Goal: Information Seeking & Learning: Check status

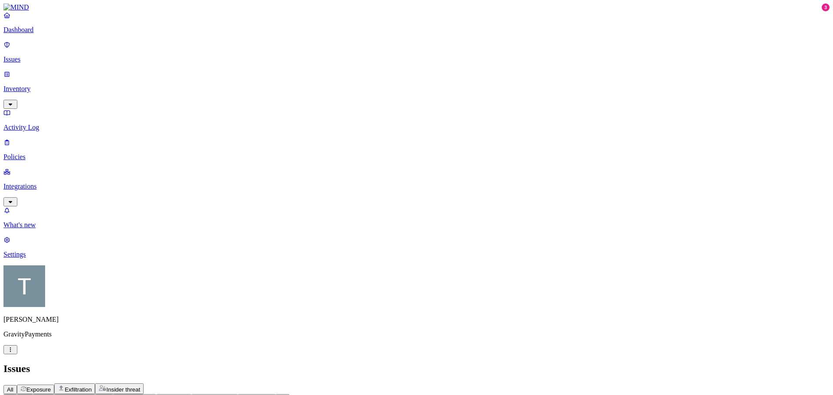
click at [31, 229] on p "What's new" at bounding box center [416, 225] width 827 height 8
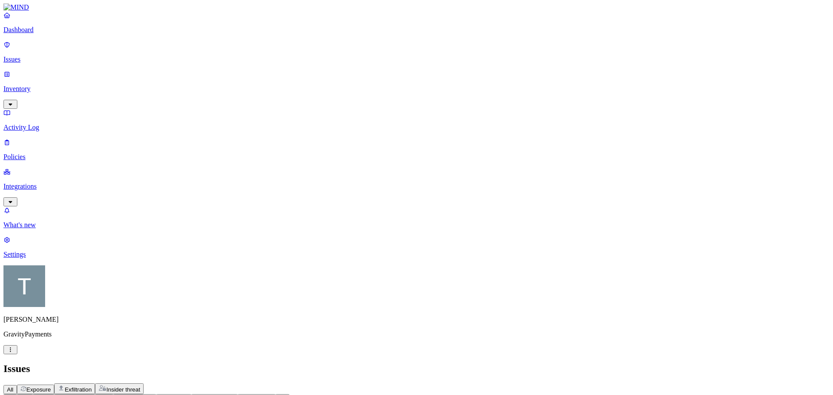
click at [32, 85] on p "Inventory" at bounding box center [416, 89] width 827 height 8
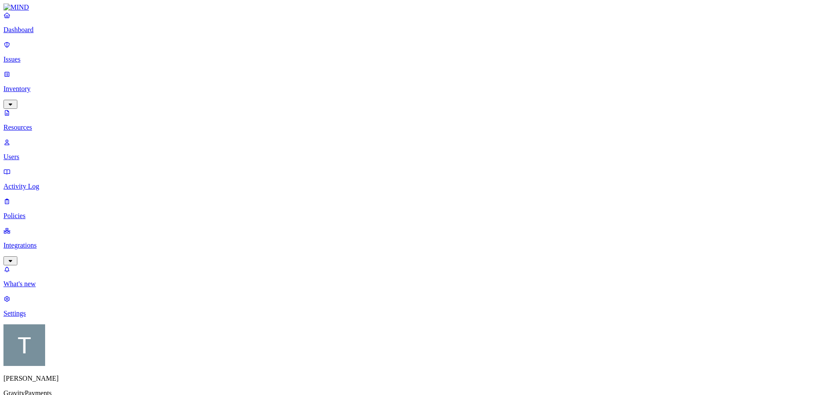
click at [37, 153] on p "Users" at bounding box center [416, 157] width 827 height 8
click at [33, 212] on p "Policies" at bounding box center [416, 216] width 827 height 8
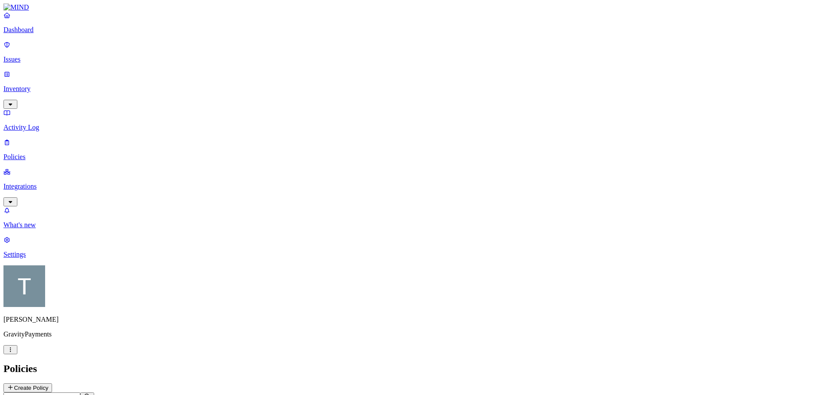
click at [37, 183] on p "Integrations" at bounding box center [416, 187] width 827 height 8
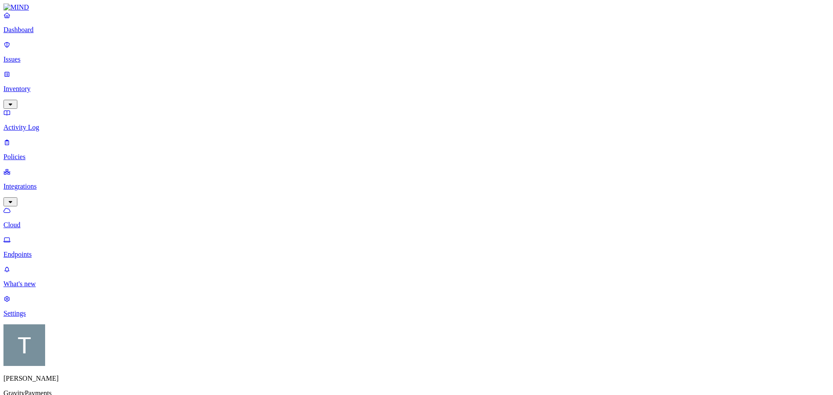
click at [41, 251] on p "Endpoints" at bounding box center [416, 255] width 827 height 8
drag, startPoint x: 161, startPoint y: 64, endPoint x: 201, endPoint y: 90, distance: 48.0
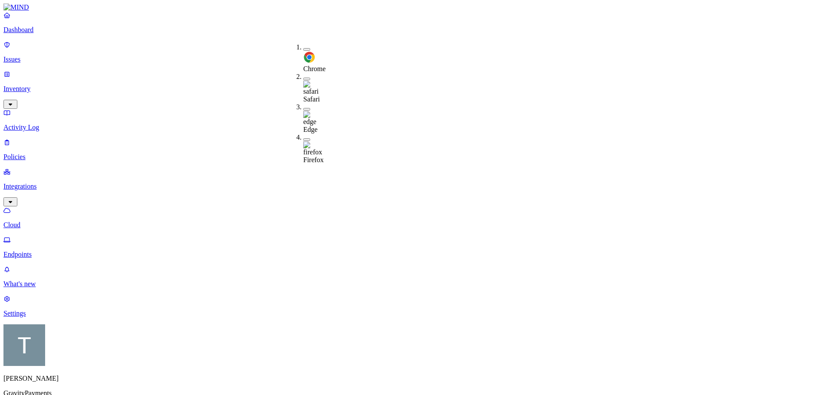
drag, startPoint x: 153, startPoint y: 62, endPoint x: 155, endPoint y: 67, distance: 5.5
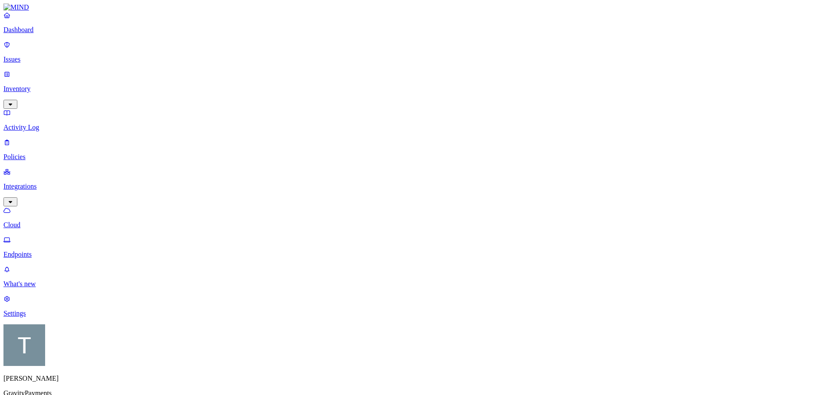
click at [31, 56] on p "Issues" at bounding box center [416, 60] width 827 height 8
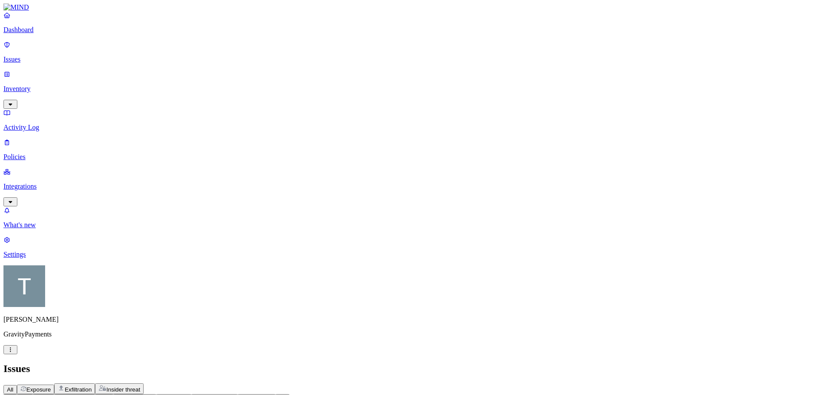
click at [30, 395] on icon "button" at bounding box center [26, 399] width 7 height 6
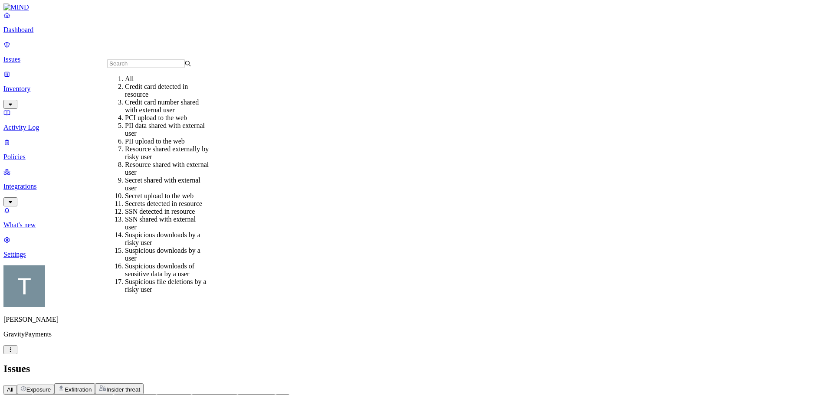
scroll to position [87, 0]
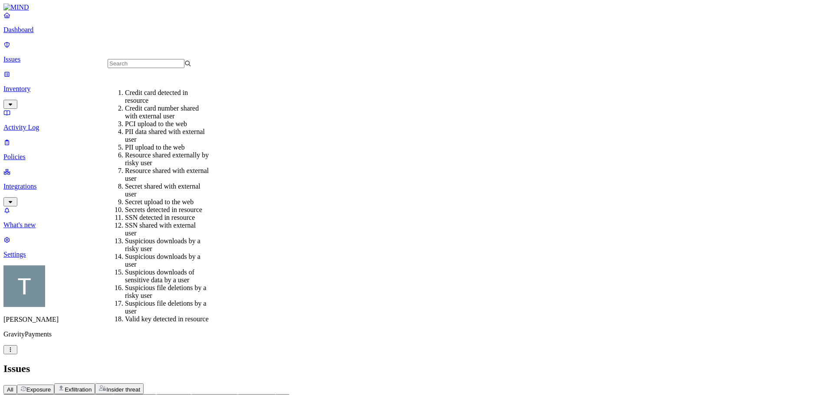
click at [137, 206] on div "Secrets detected in resource" at bounding box center [167, 210] width 84 height 8
